Goal: Information Seeking & Learning: Learn about a topic

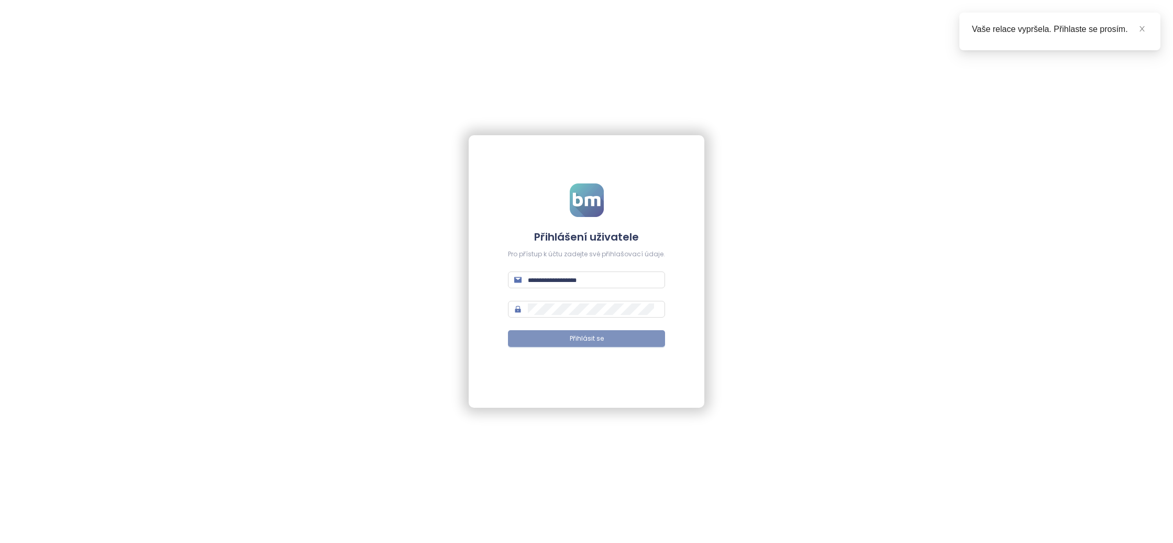
type input "**********"
click at [584, 335] on span "Přihlásit se" at bounding box center [587, 339] width 34 height 10
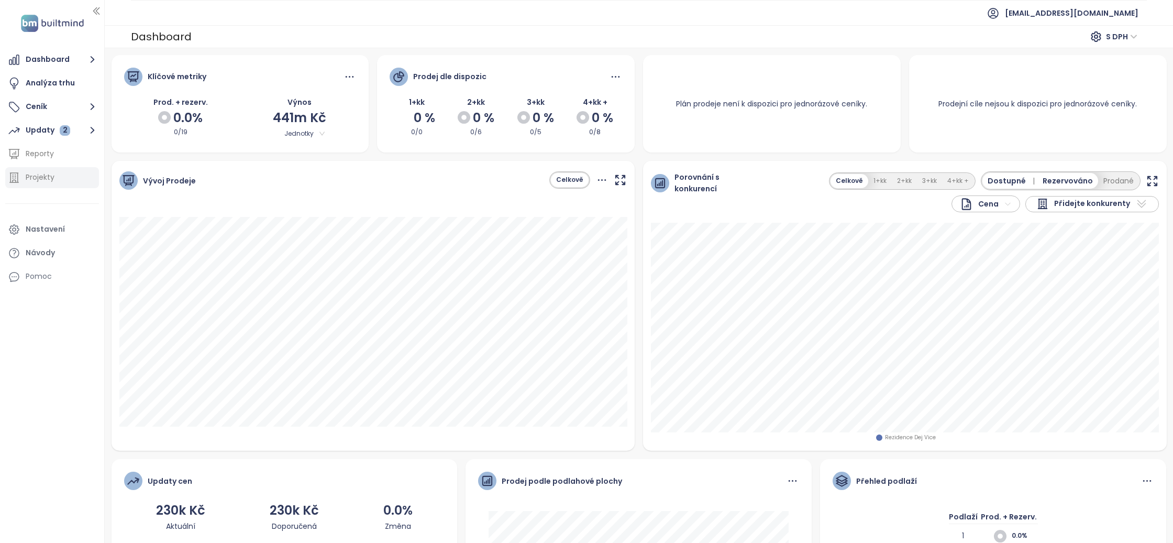
click at [45, 181] on div "Projekty" at bounding box center [40, 177] width 29 height 13
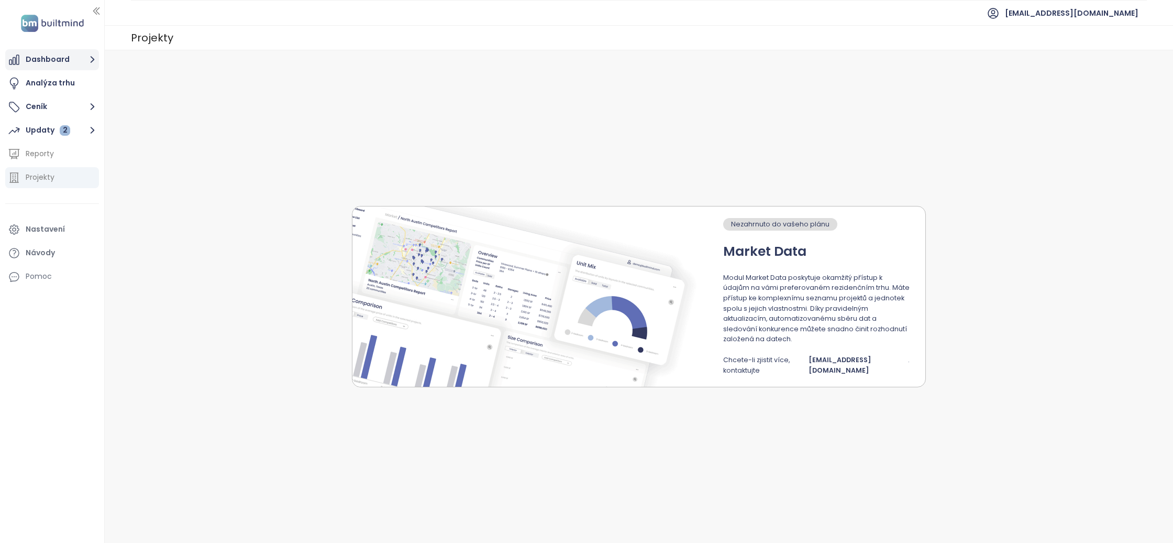
click at [56, 63] on button "Dashboard" at bounding box center [52, 59] width 94 height 21
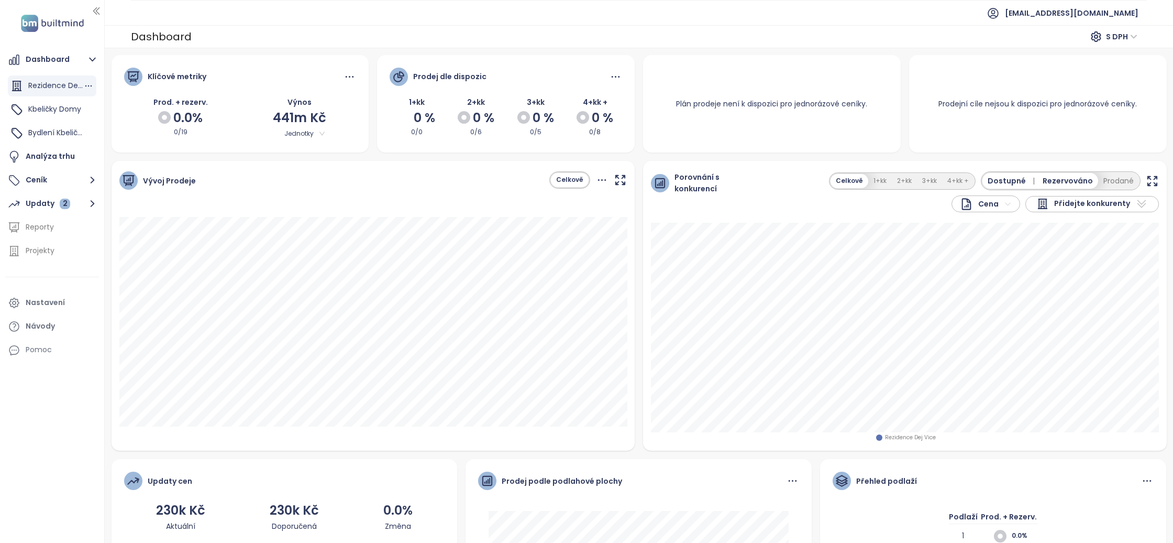
click at [52, 82] on span "Rezidence Dej Vice" at bounding box center [62, 85] width 69 height 10
click at [54, 86] on span "Rezidence Dej Vice" at bounding box center [62, 85] width 69 height 10
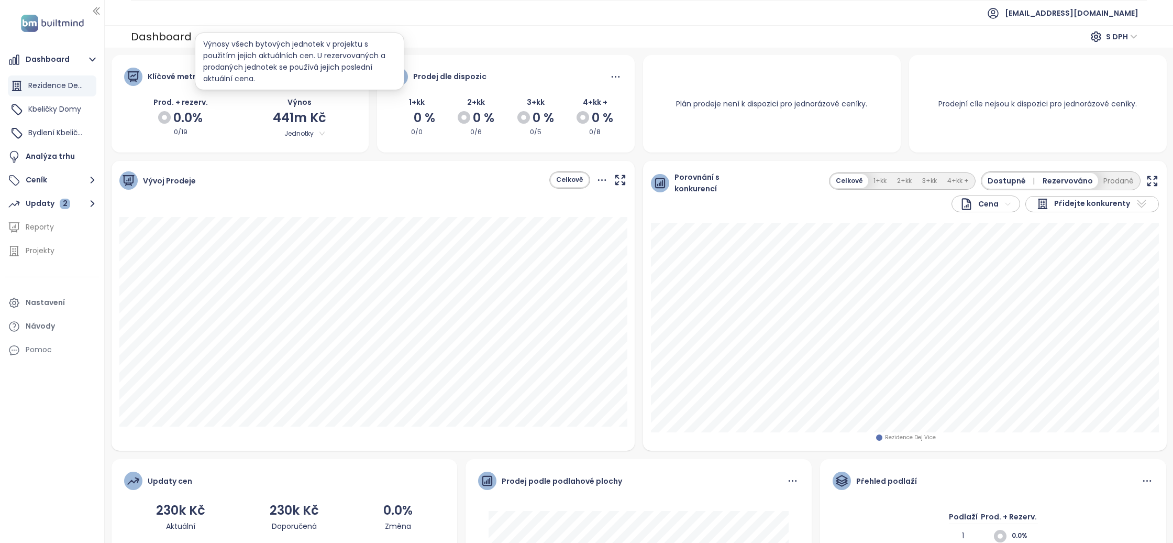
click at [308, 135] on span "Jednotky" at bounding box center [299, 134] width 55 height 12
click at [304, 150] on div "Jednotky" at bounding box center [300, 153] width 46 height 12
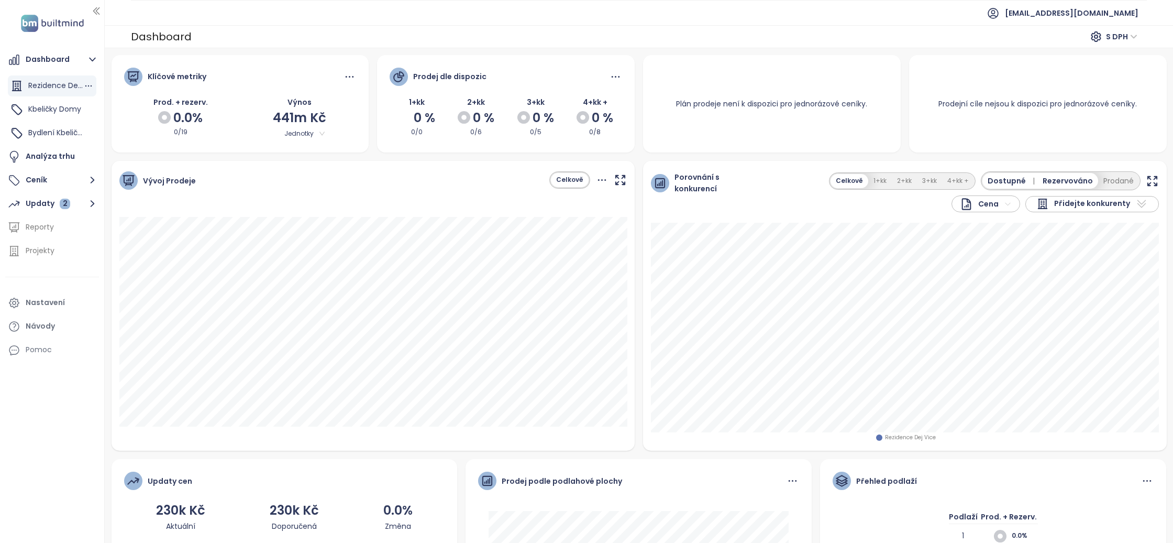
click at [67, 90] on span "Rezidence Dej Vice" at bounding box center [62, 85] width 69 height 10
click at [884, 178] on button "1+kk" at bounding box center [881, 181] width 24 height 14
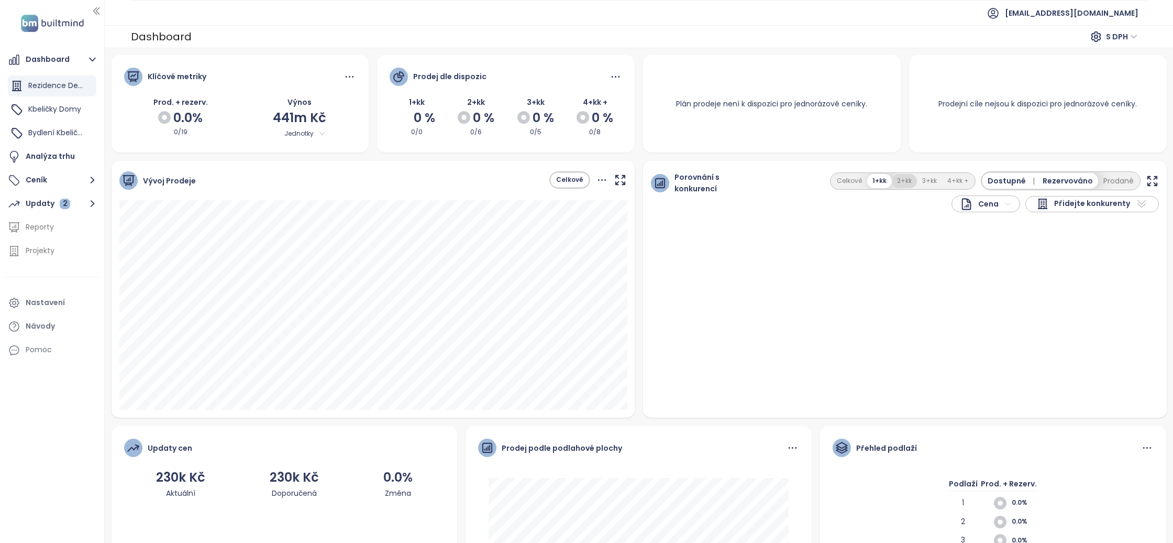
click at [911, 181] on button "2+kk" at bounding box center [904, 181] width 25 height 14
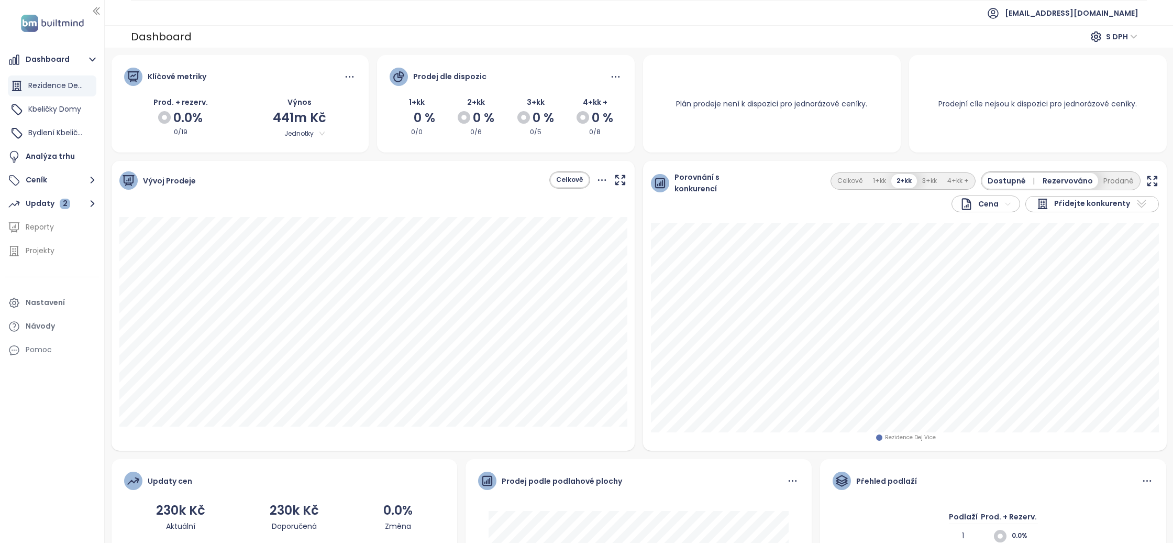
click at [1004, 181] on span "Dostupné |" at bounding box center [1013, 181] width 51 height 12
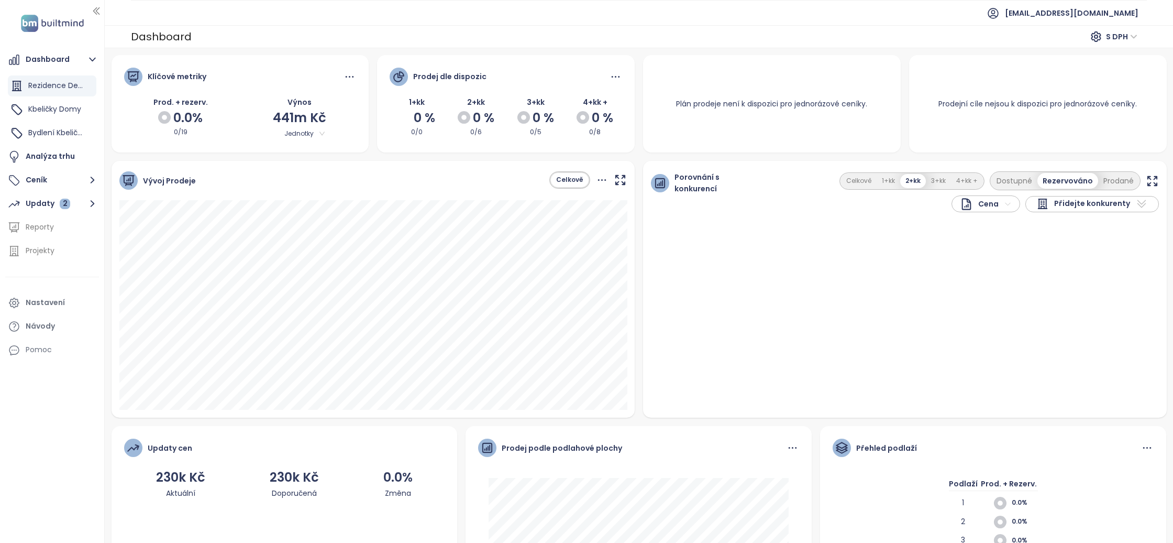
click at [1050, 181] on span "Rezervováno" at bounding box center [1068, 181] width 50 height 12
click at [1019, 182] on button "Dostupné" at bounding box center [1015, 181] width 46 height 16
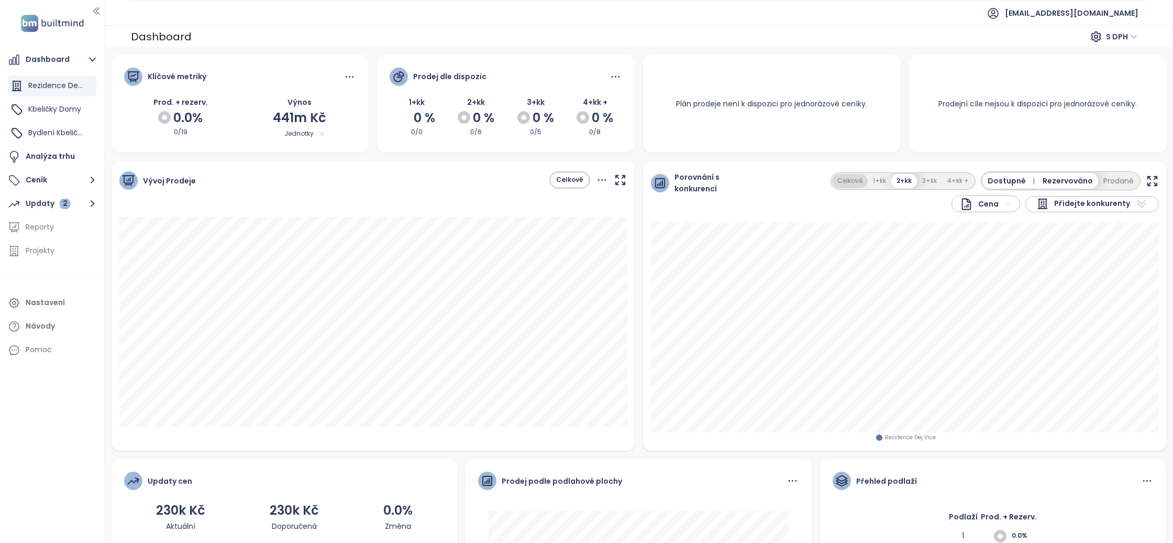
click at [862, 180] on button "Celkově" at bounding box center [850, 181] width 36 height 14
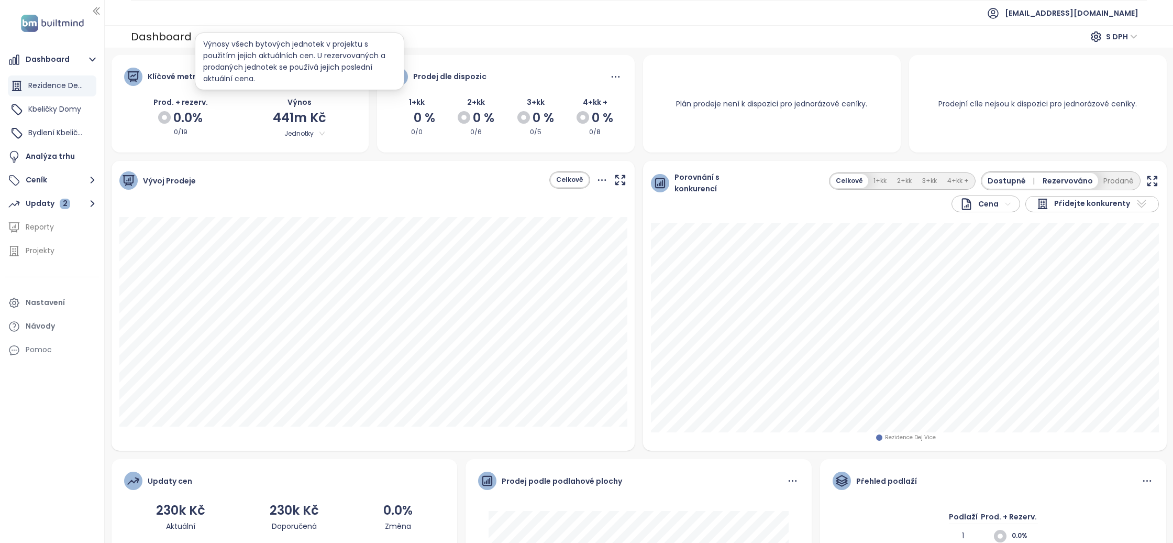
click at [320, 132] on span "Jednotky" at bounding box center [299, 134] width 55 height 12
click at [290, 167] on div "Vše" at bounding box center [300, 169] width 46 height 12
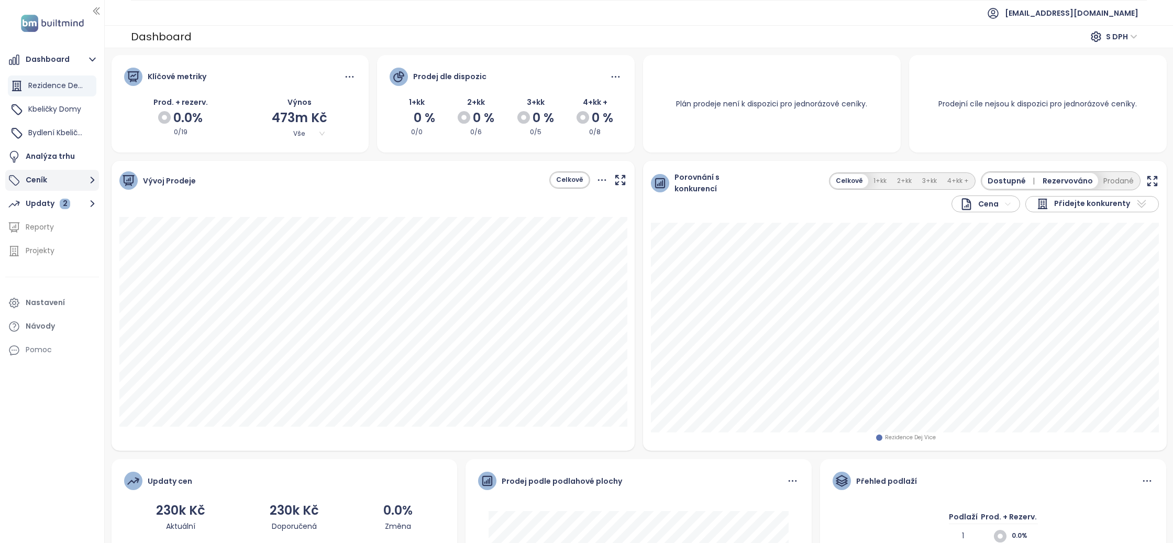
click at [54, 186] on button "Ceník" at bounding box center [52, 180] width 94 height 21
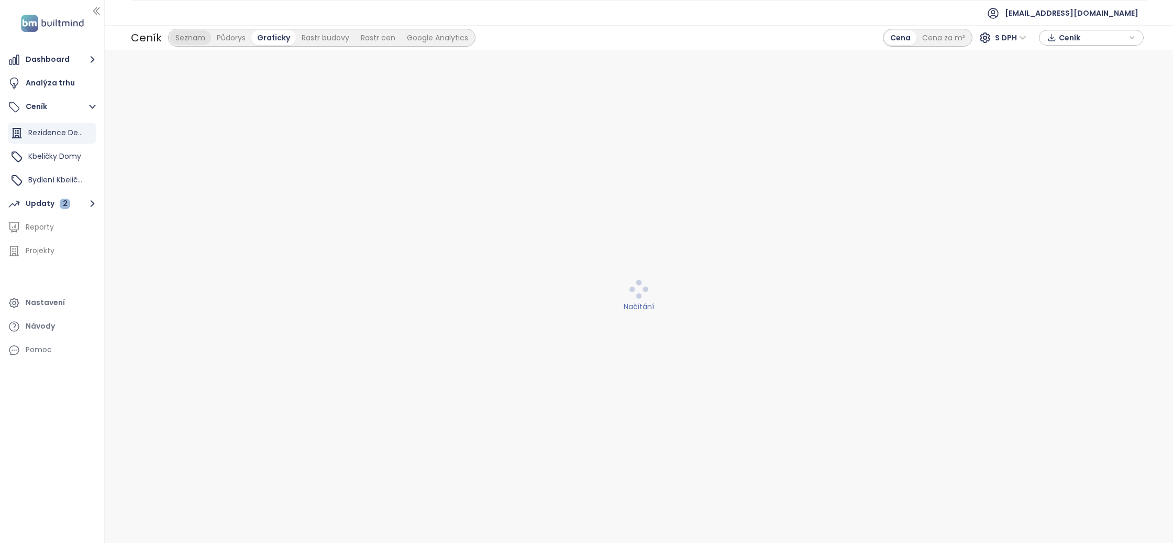
click at [189, 36] on div "Seznam" at bounding box center [190, 37] width 41 height 15
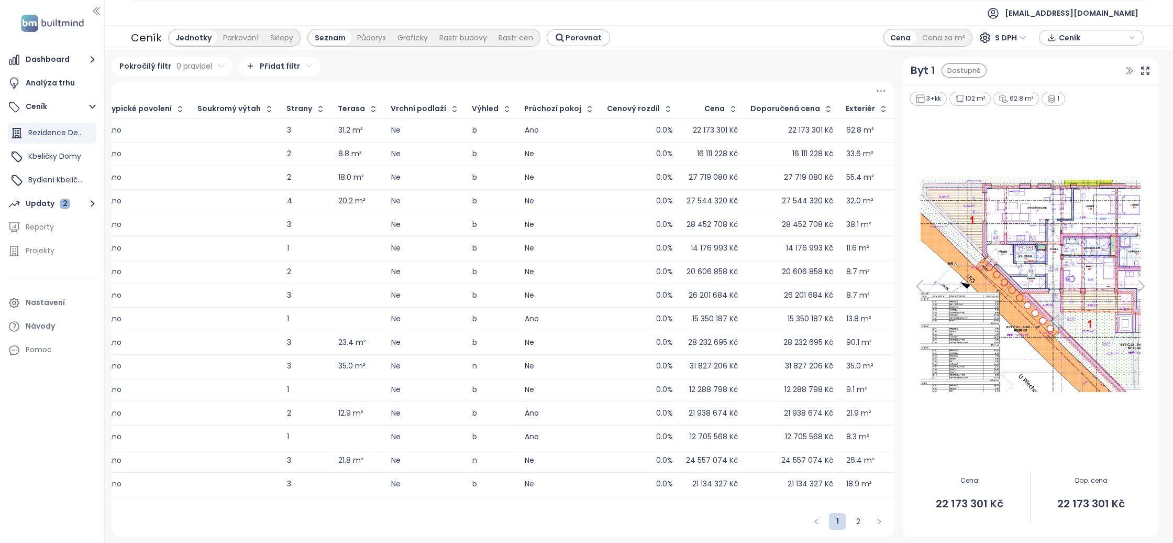
scroll to position [0, 1717]
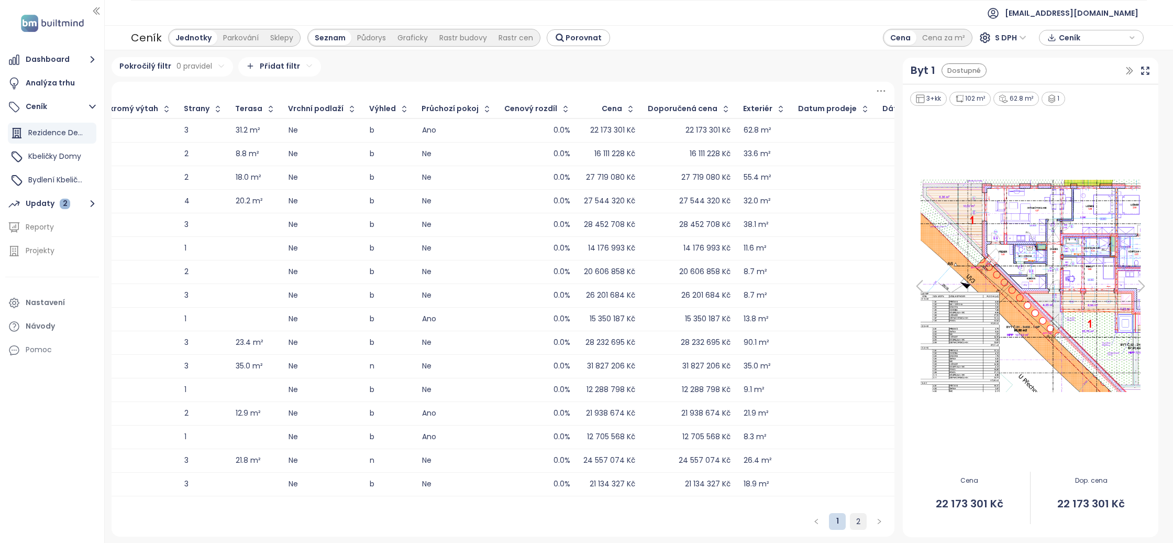
click at [858, 521] on link "2" at bounding box center [859, 521] width 16 height 16
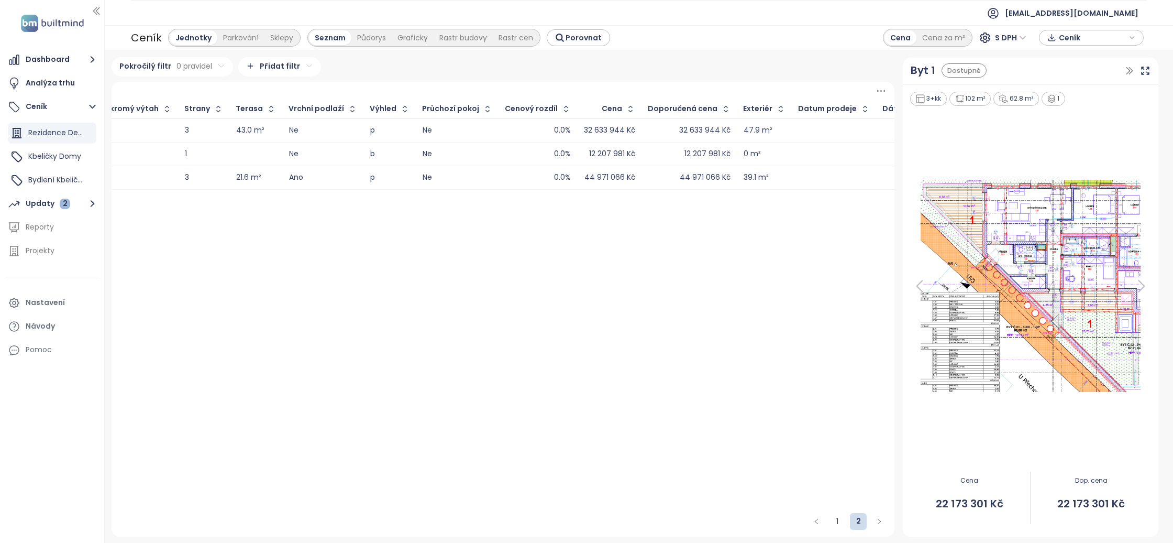
click at [499, 185] on td "0.0%" at bounding box center [538, 178] width 79 height 24
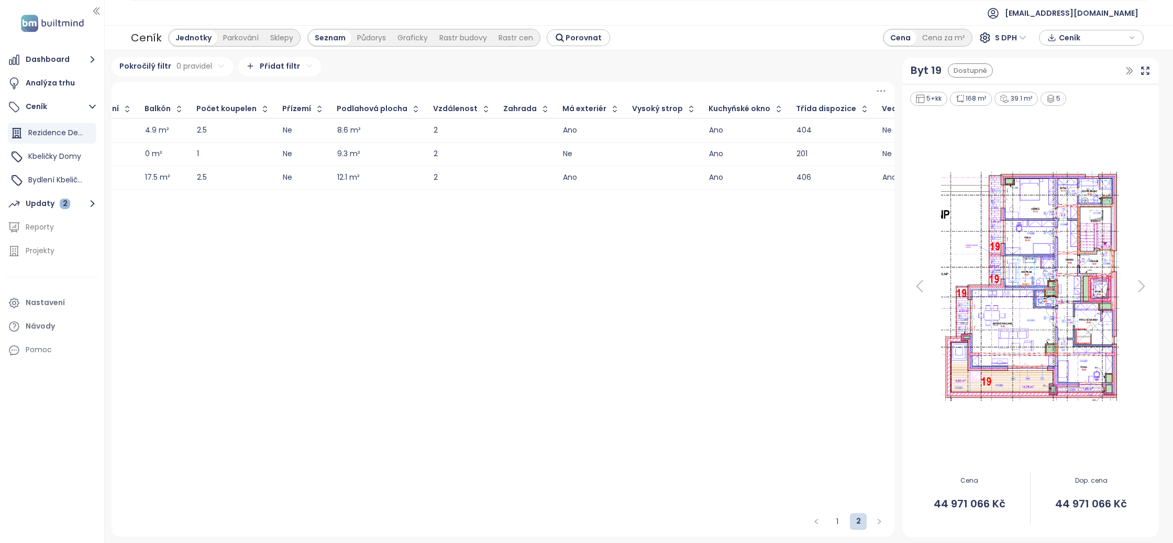
scroll to position [0, 0]
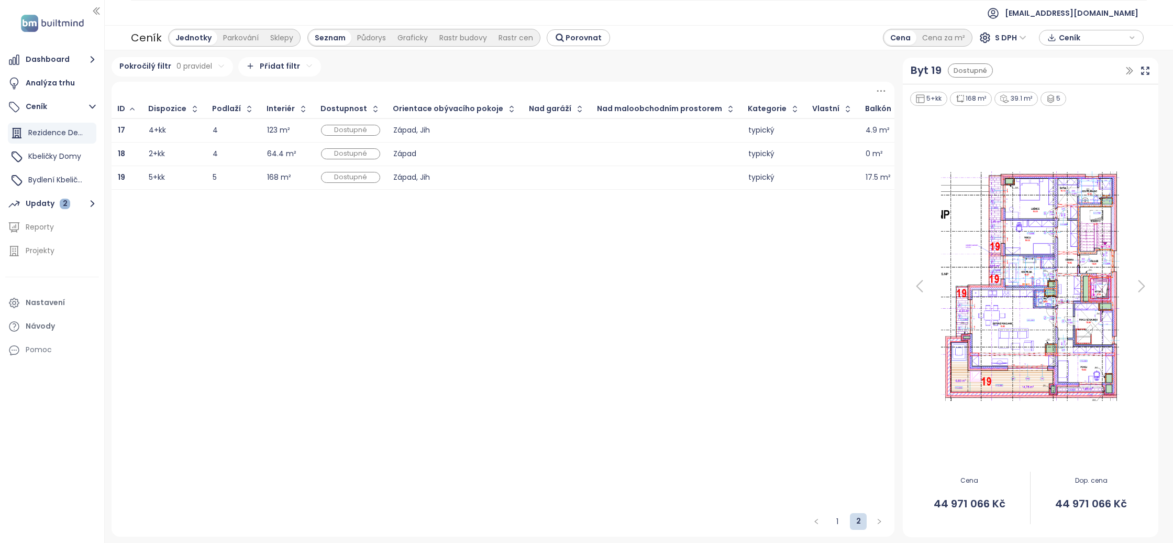
click at [1012, 36] on span "S DPH" at bounding box center [1010, 38] width 31 height 16
click at [1019, 73] on div "Bez DPH" at bounding box center [1015, 76] width 29 height 12
click at [1014, 39] on span "S DPH" at bounding box center [1010, 38] width 31 height 16
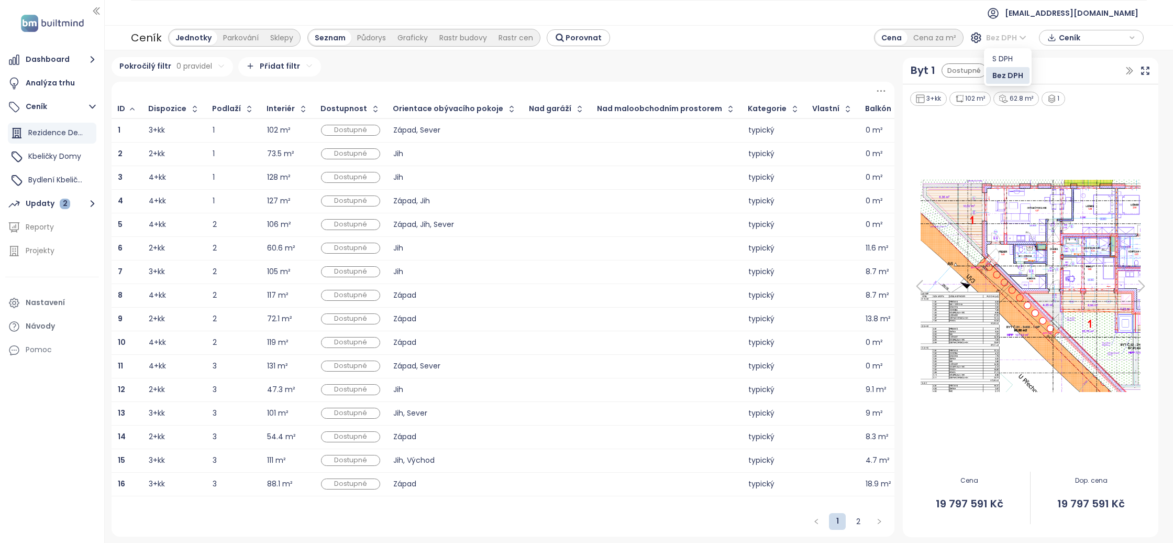
click at [1015, 75] on div "Bez DPH" at bounding box center [1008, 76] width 31 height 12
click at [919, 39] on div "Cena za m²" at bounding box center [935, 37] width 54 height 15
click at [887, 36] on div "Cena" at bounding box center [891, 37] width 31 height 15
click at [143, 41] on div "Ceník" at bounding box center [146, 37] width 31 height 19
click at [146, 65] on html "Dashboard Analýza trhu Ceník Rezidence Dej Vice Kbeličky Domy Bydlení Kbeličky …" at bounding box center [586, 271] width 1173 height 543
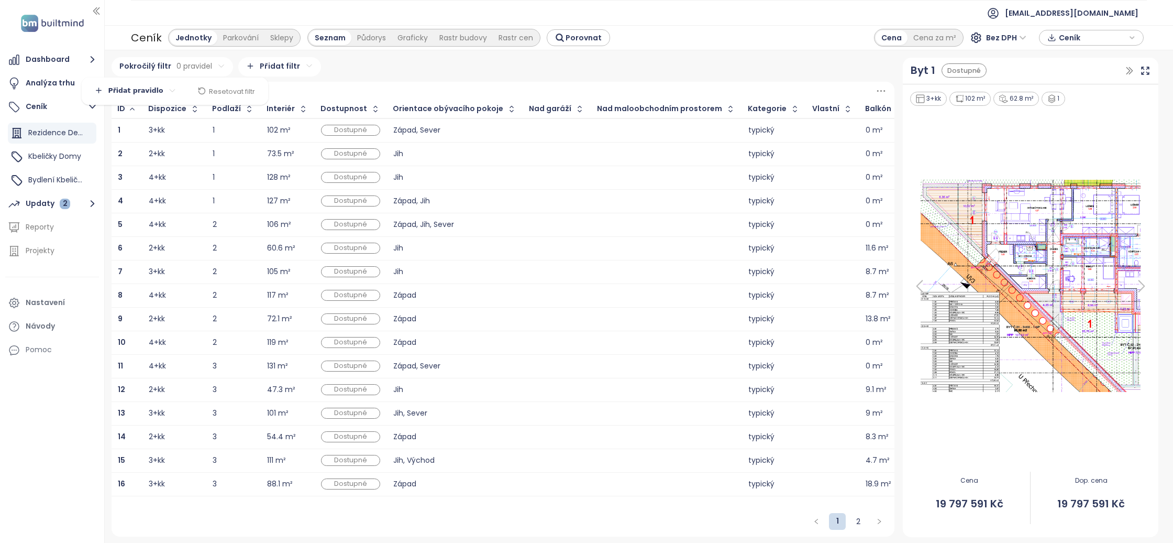
click at [50, 60] on html "Dashboard Analýza trhu Ceník Rezidence Dej Vice Kbeličky Domy Bydlení Kbeličky …" at bounding box center [586, 271] width 1173 height 543
click at [52, 60] on button "Dashboard" at bounding box center [52, 59] width 94 height 21
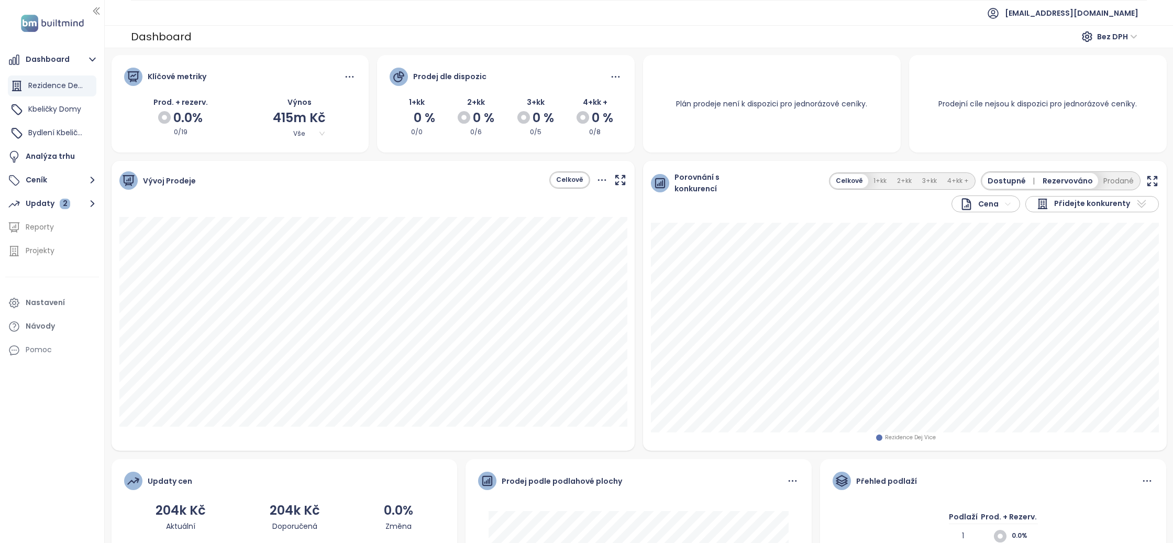
click at [1102, 40] on span "Bez DPH" at bounding box center [1117, 37] width 40 height 16
click at [1114, 58] on div "S DPH" at bounding box center [1120, 58] width 32 height 12
click at [1113, 37] on span "S DPH" at bounding box center [1121, 37] width 31 height 16
click at [1136, 73] on div "Bez DPH" at bounding box center [1126, 75] width 29 height 12
click at [1104, 35] on span "Bez DPH" at bounding box center [1117, 37] width 40 height 16
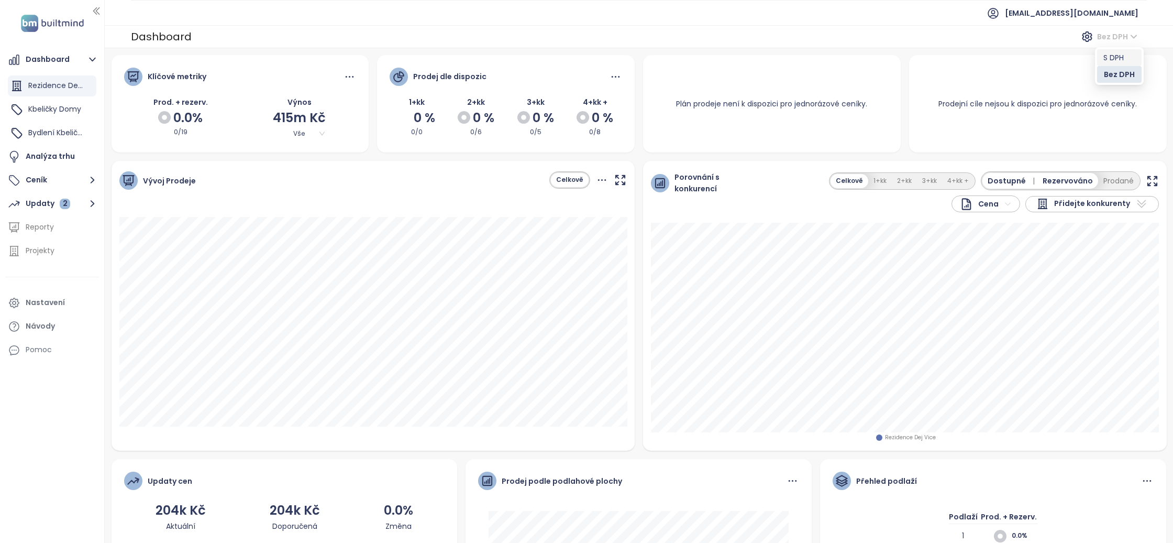
click at [1113, 54] on div "S DPH" at bounding box center [1120, 58] width 32 height 12
